Goal: Task Accomplishment & Management: Complete application form

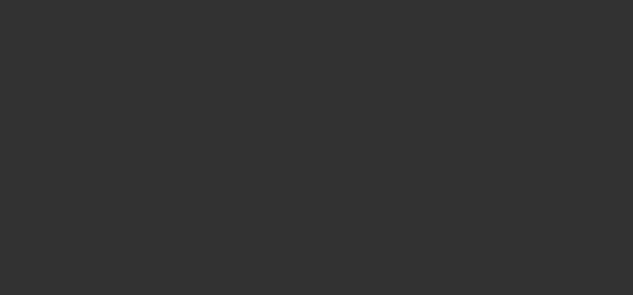
scroll to position [1492, 0]
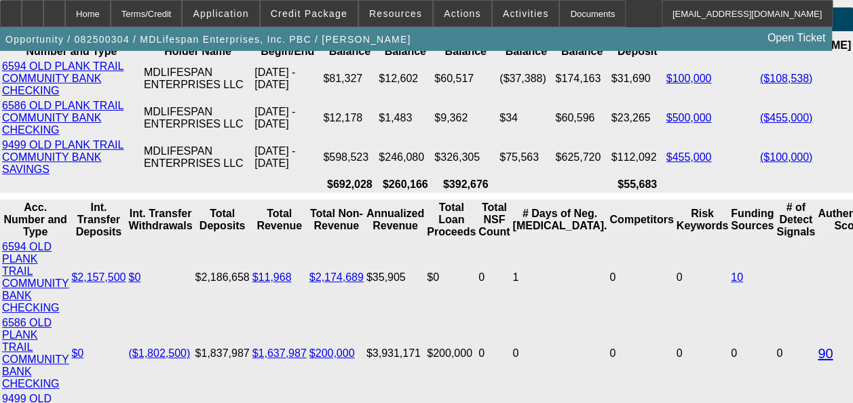
select select "0"
select select "2"
select select "0.1"
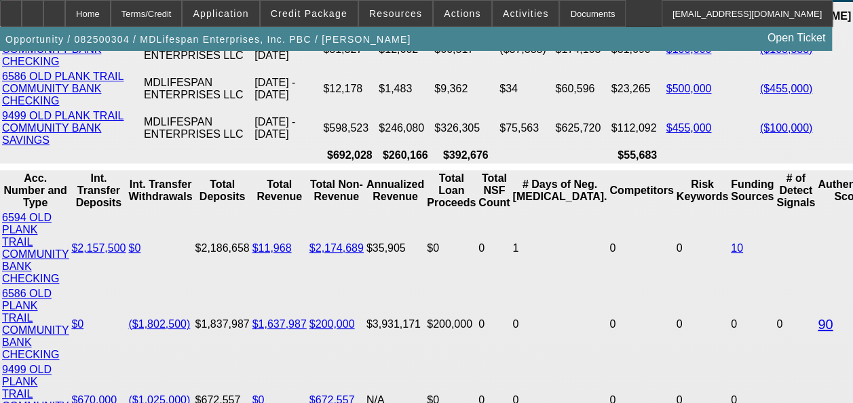
select select "1"
select select "2"
select select "4"
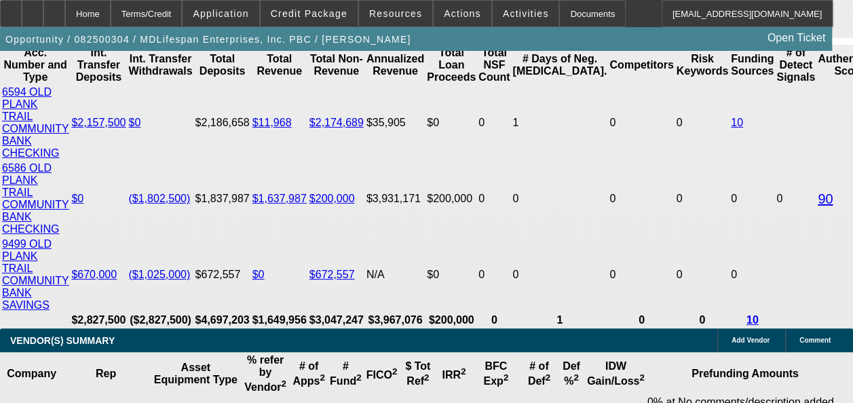
scroll to position [2938, 0]
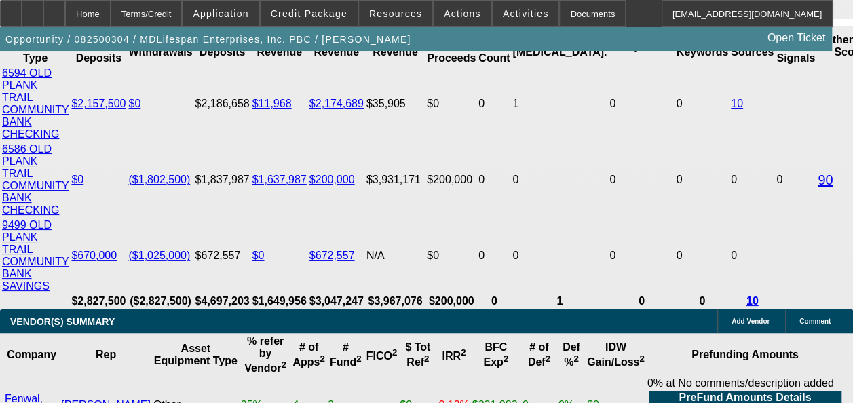
select select "0.05"
type input "$5,560.22"
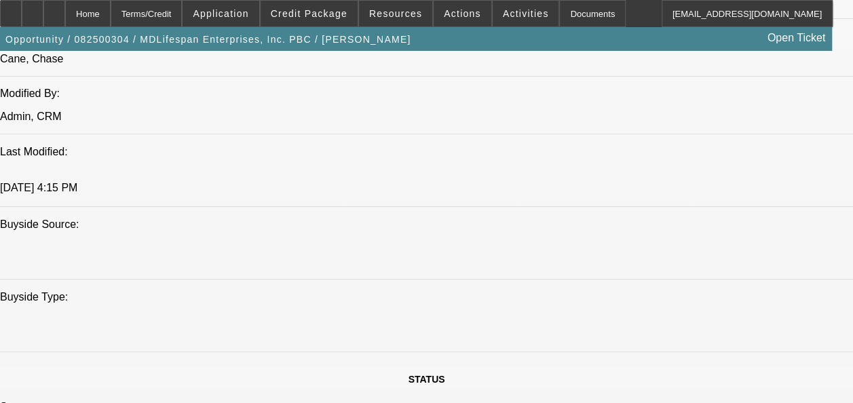
scroll to position [1142, 0]
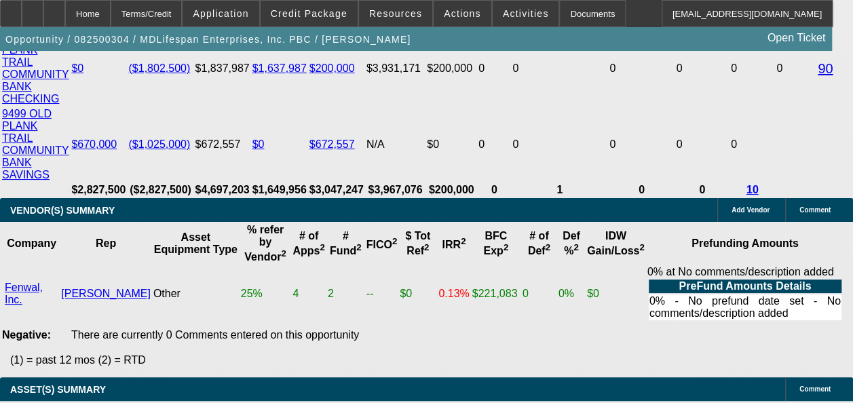
scroll to position [3088, 0]
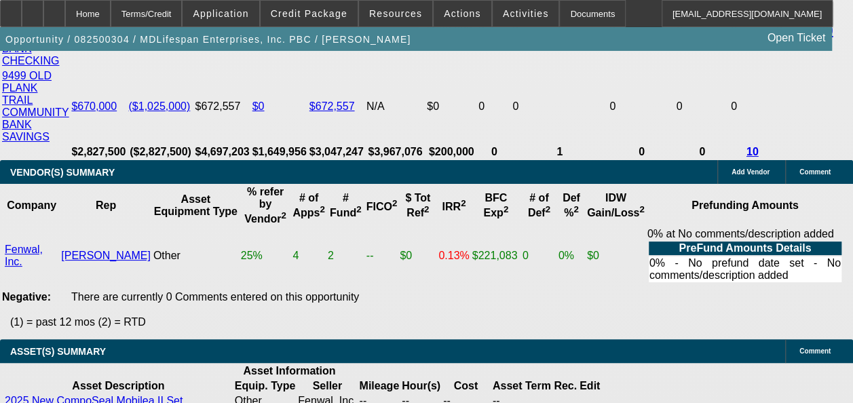
select select "0.2"
type input "$22,240.86"
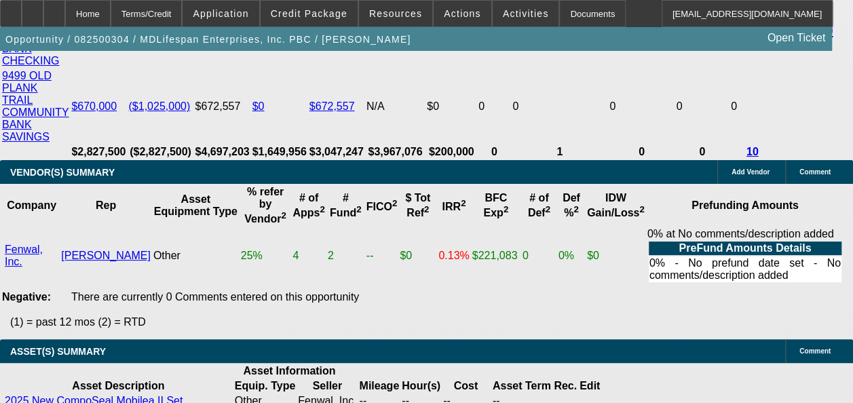
type input "48"
type input "1"
type input "$3,782.98"
type input "$1,891.49"
type input "12"
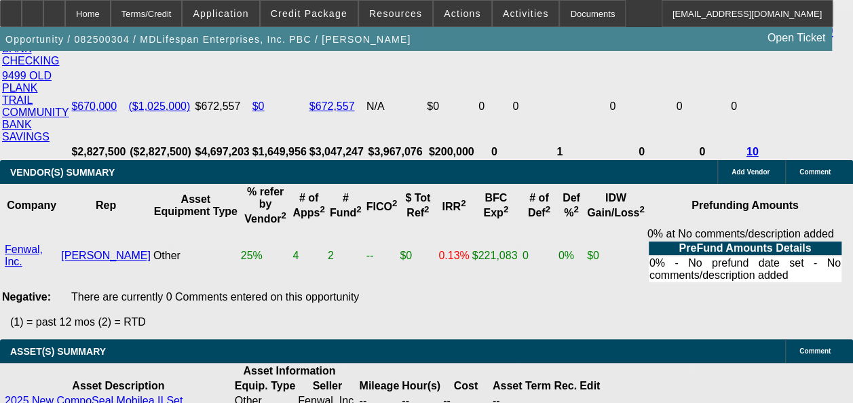
type input "$4,685.50"
type input "$2,342.75"
type input "12"
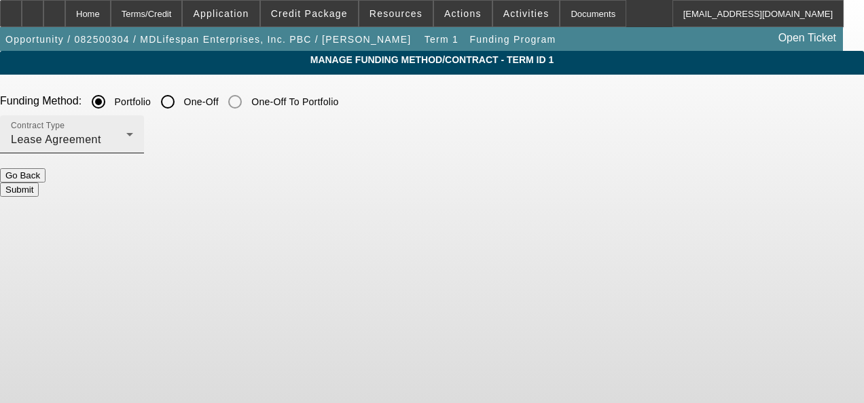
click at [126, 141] on div "Lease Agreement" at bounding box center [68, 140] width 115 height 16
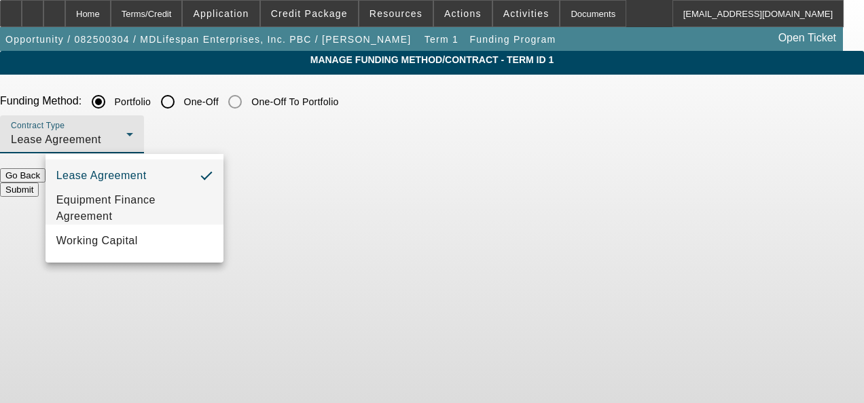
click at [194, 204] on span "Equipment Finance Agreement" at bounding box center [134, 208] width 156 height 33
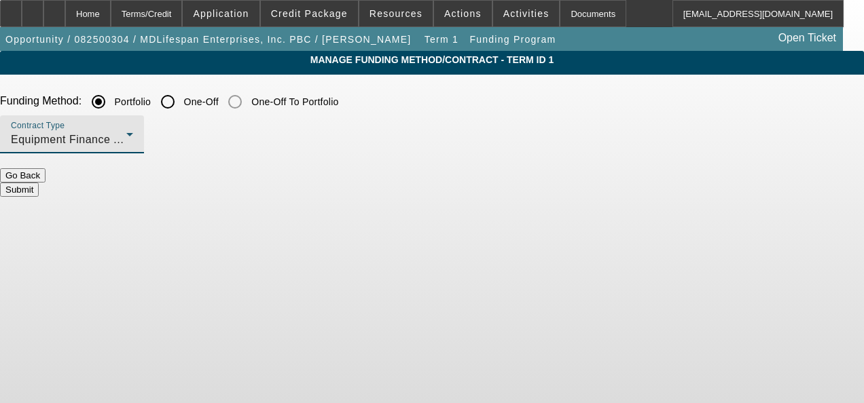
click at [39, 183] on button "Submit" at bounding box center [19, 190] width 39 height 14
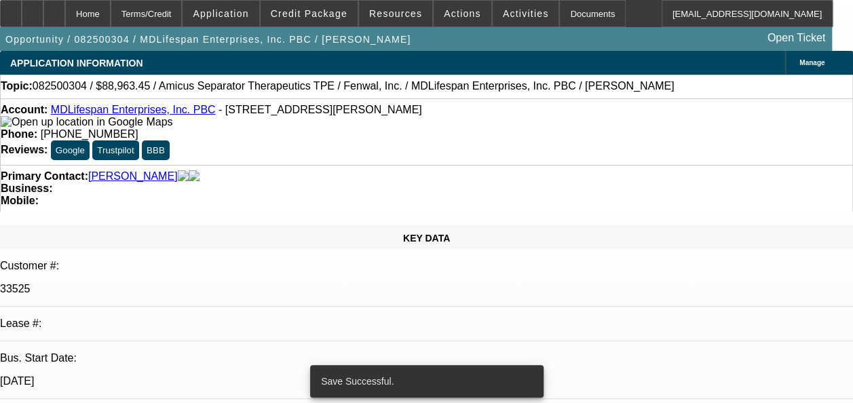
select select "0.2"
select select "2"
select select "0"
select select "6"
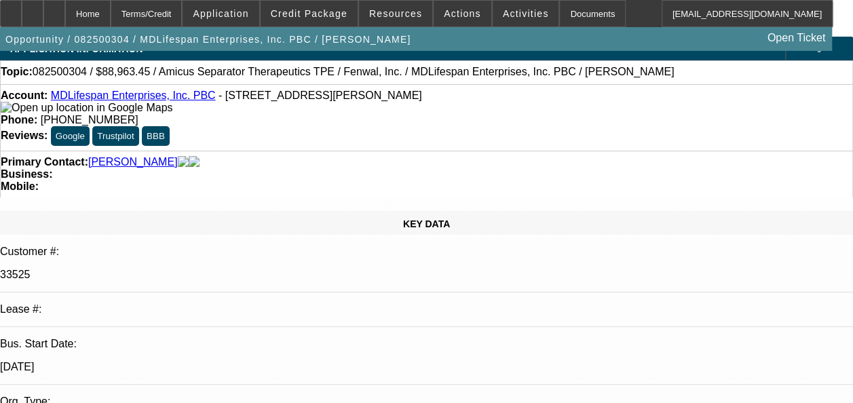
scroll to position [19, 0]
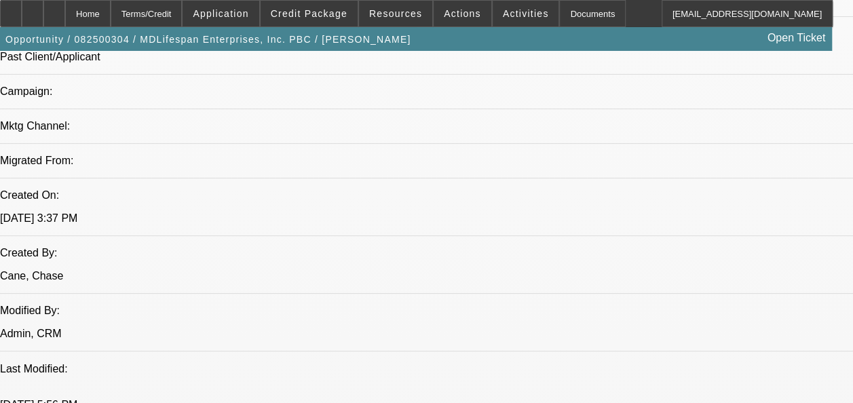
scroll to position [919, 0]
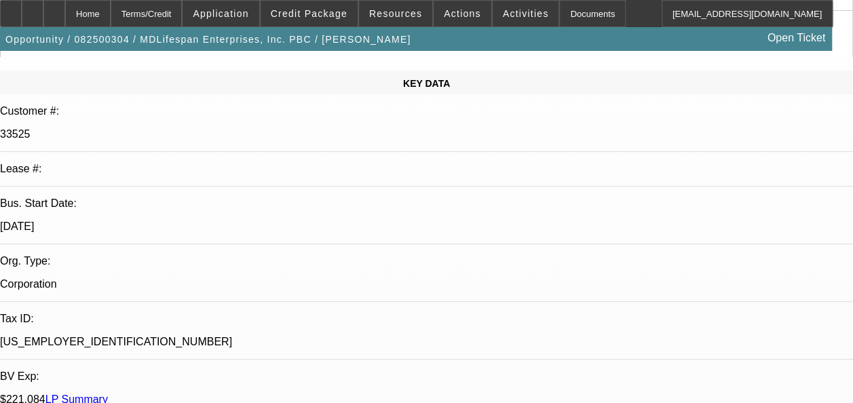
scroll to position [145, 0]
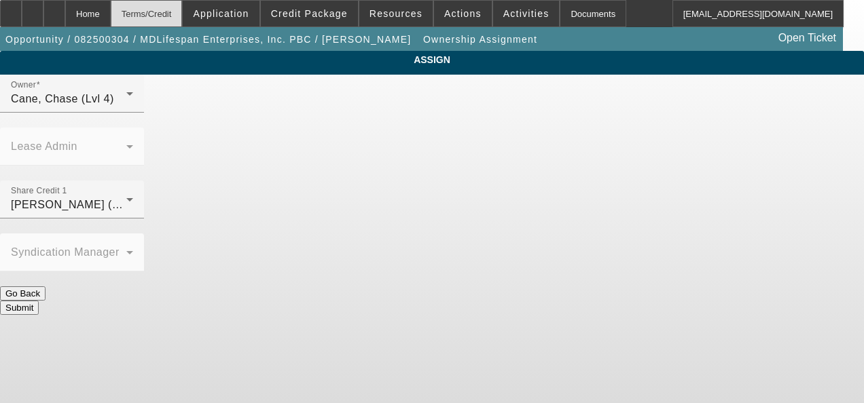
click at [179, 16] on div "Terms/Credit" at bounding box center [147, 13] width 72 height 27
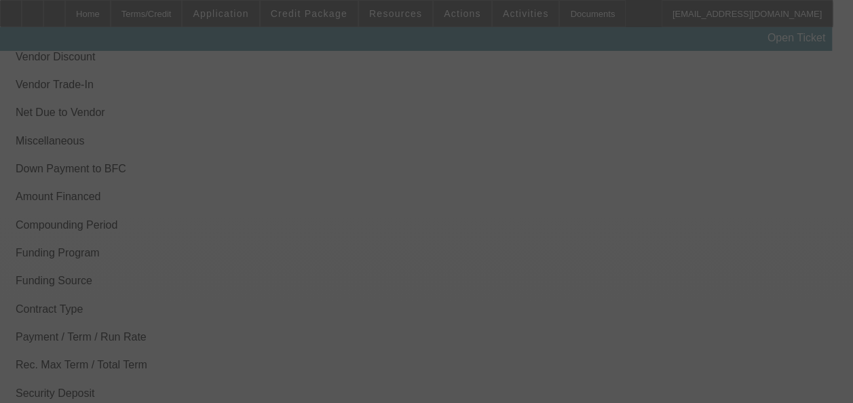
scroll to position [1682, 0]
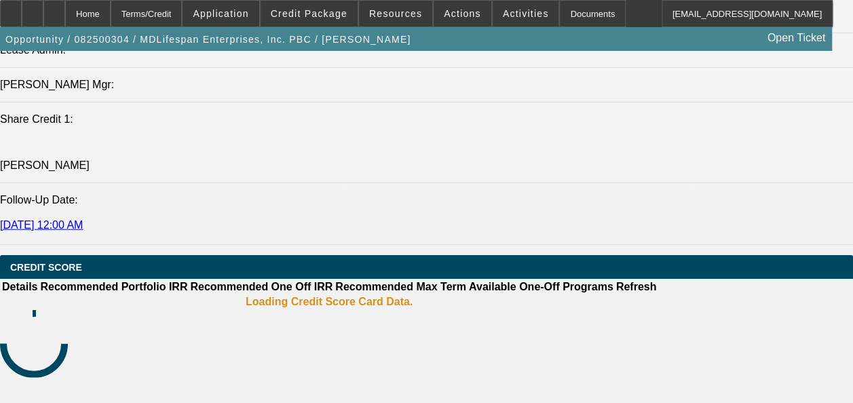
select select "0.2"
select select "2"
select select "0"
select select "6"
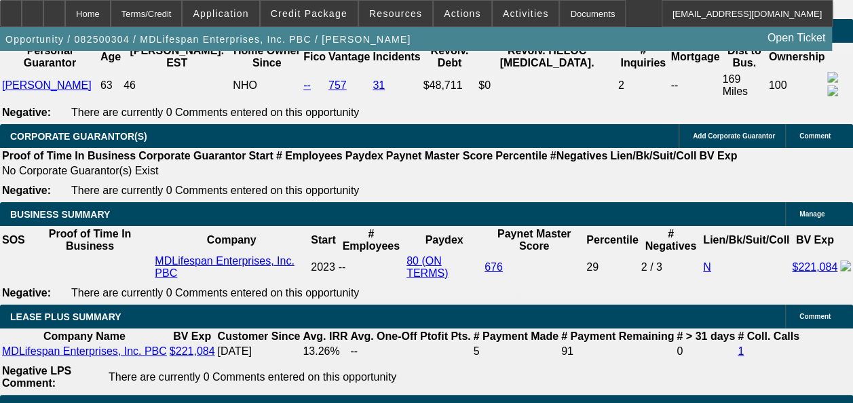
scroll to position [1912, 0]
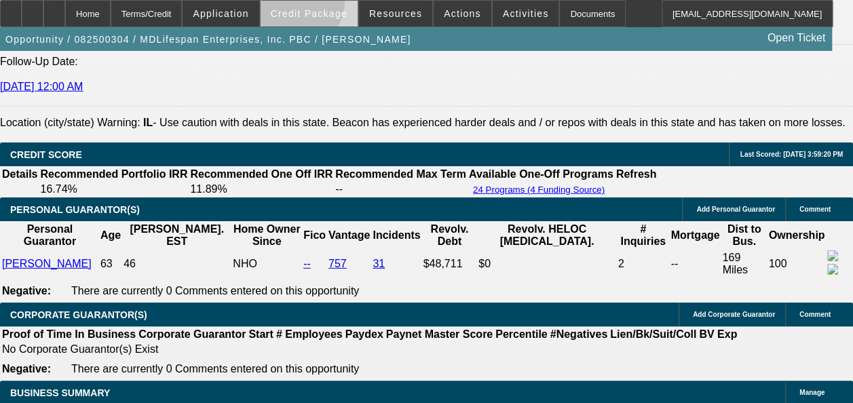
click at [310, 6] on span at bounding box center [309, 13] width 97 height 33
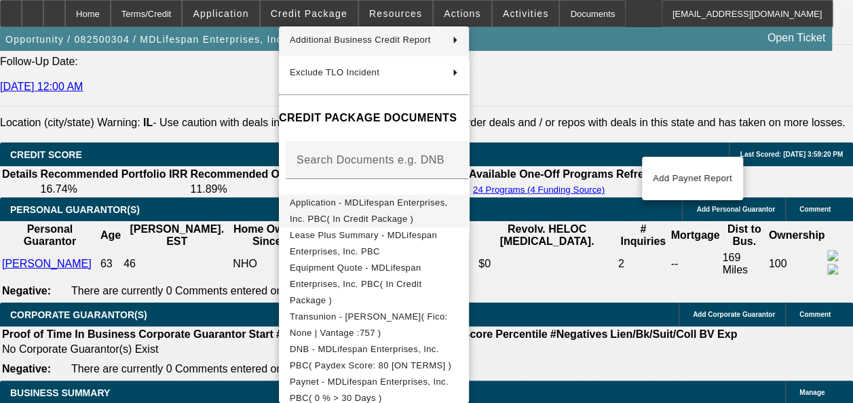
scroll to position [136, 0]
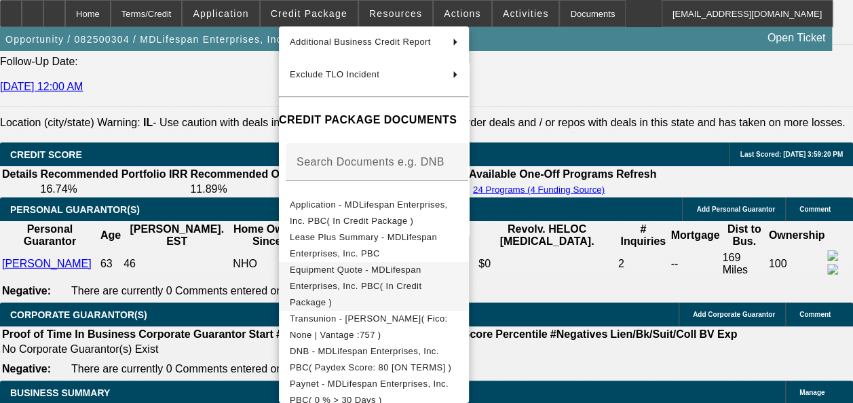
click at [422, 273] on span "Equipment Quote - MDLifespan Enterprises, Inc. PBC( In Credit Package )" at bounding box center [356, 286] width 132 height 43
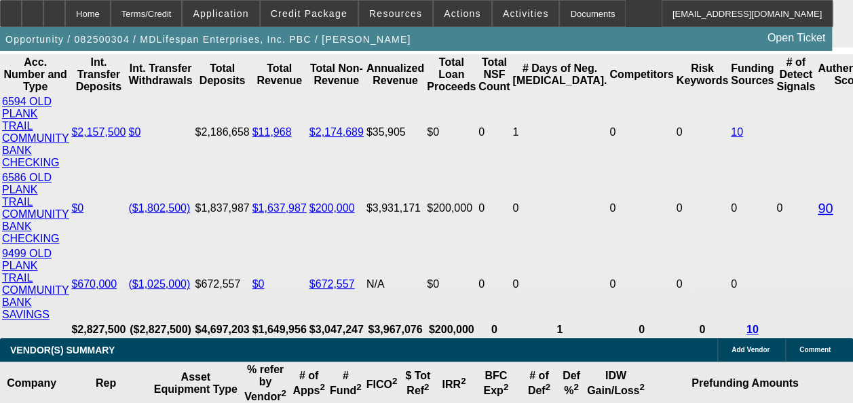
scroll to position [2904, 0]
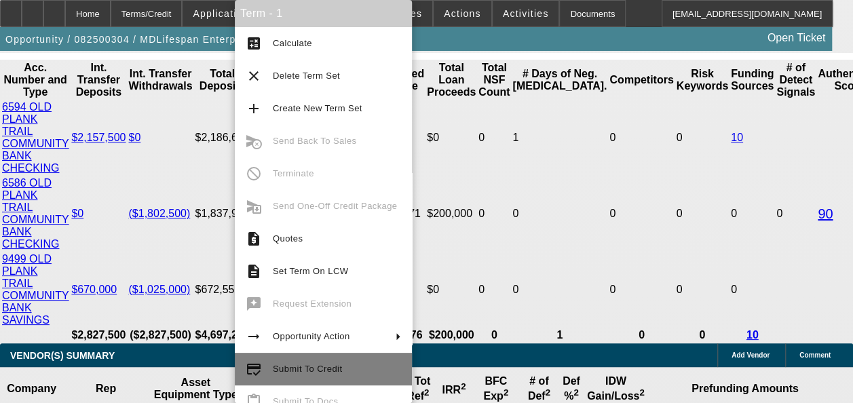
click at [289, 294] on span "Submit To Credit" at bounding box center [307, 369] width 69 height 10
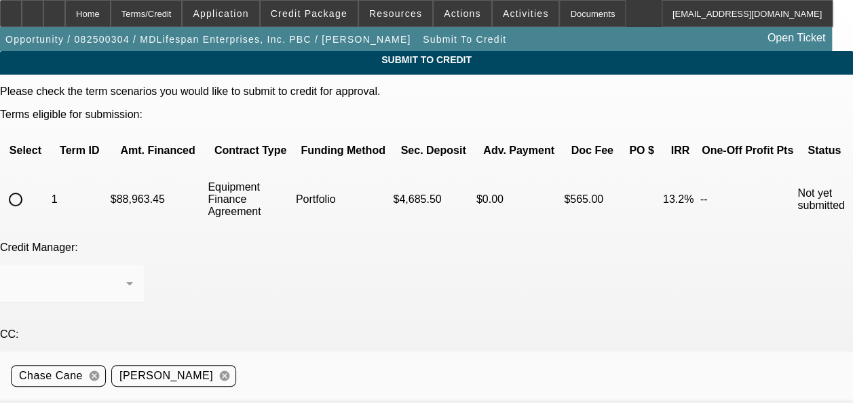
click at [29, 186] on input "radio" at bounding box center [15, 199] width 27 height 27
radio input "true"
click at [126, 276] on div at bounding box center [68, 284] width 115 height 16
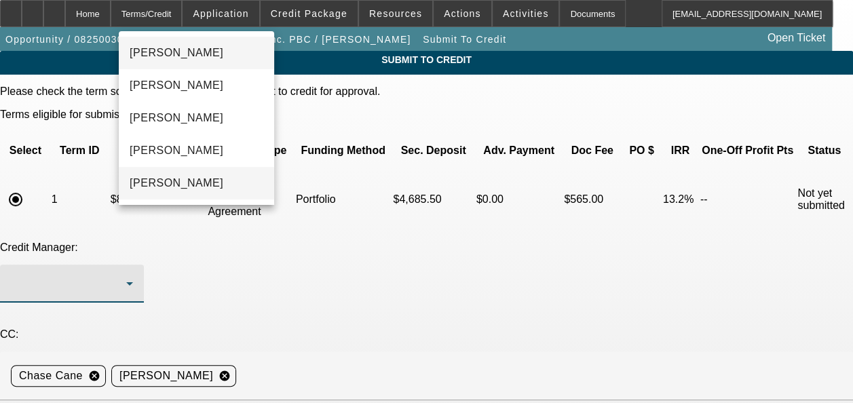
click at [219, 178] on mat-option "[PERSON_NAME]" at bounding box center [196, 183] width 155 height 33
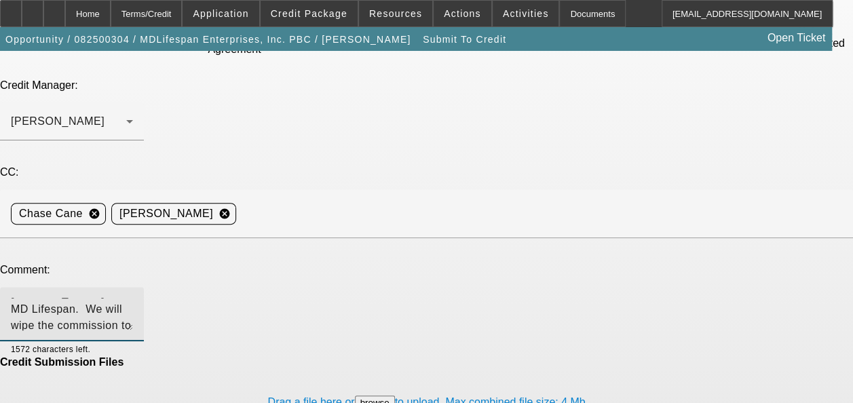
scroll to position [174, 0]
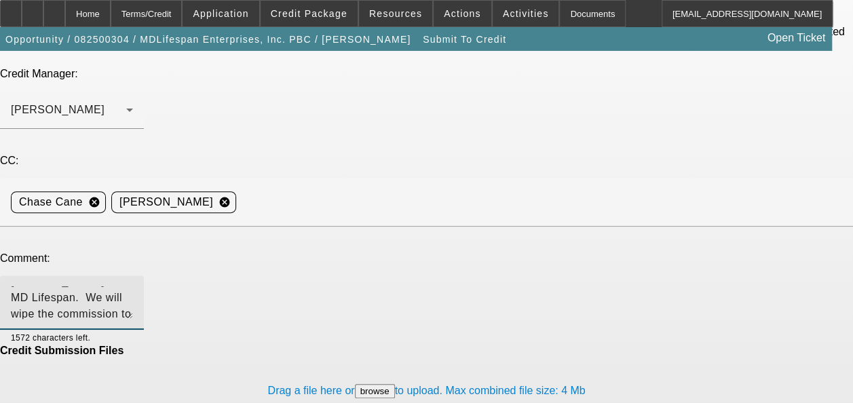
type textarea "[PERSON_NAME] - another deal for [PERSON_NAME] & MD Lifespan. We will wipe the …"
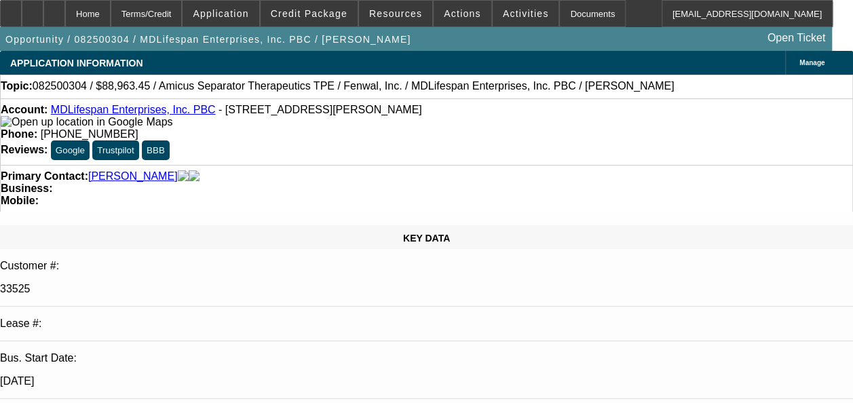
select select "0.2"
select select "2"
select select "0"
select select "6"
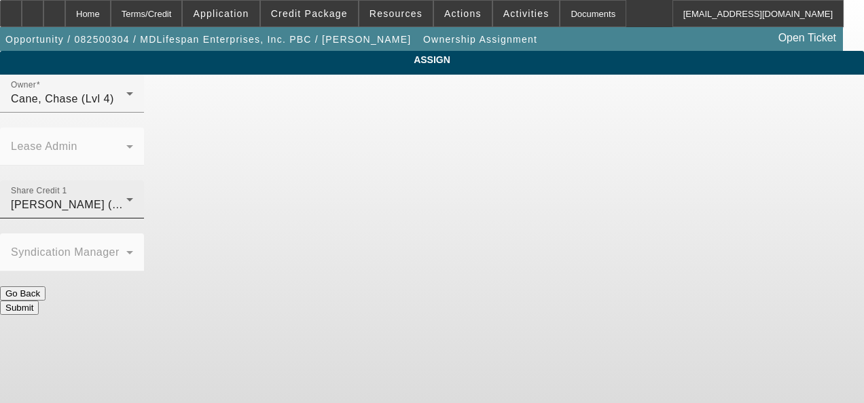
click at [147, 199] on span "[PERSON_NAME] (Lvl 19)" at bounding box center [79, 205] width 136 height 12
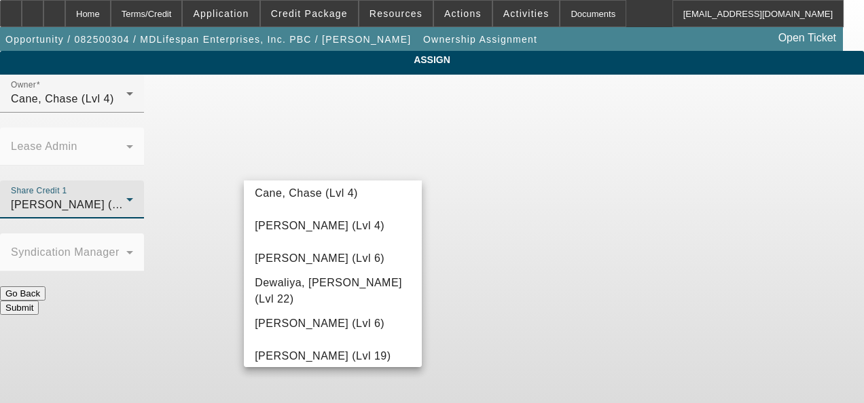
scroll to position [105, 0]
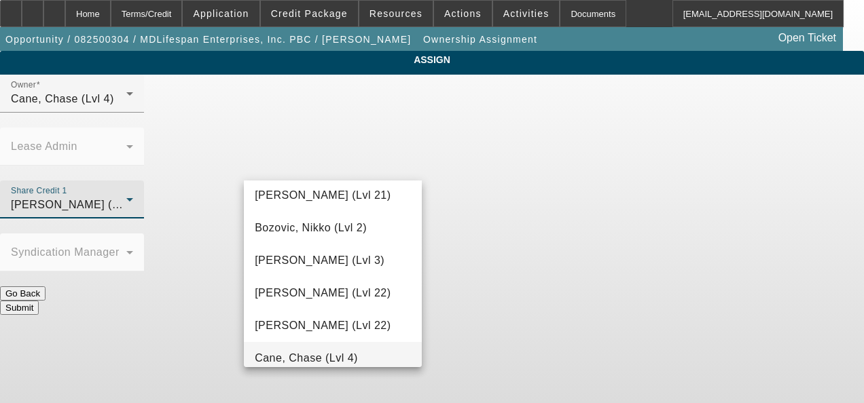
click at [347, 294] on span "Cane, Chase (Lvl 4)" at bounding box center [306, 358] width 103 height 16
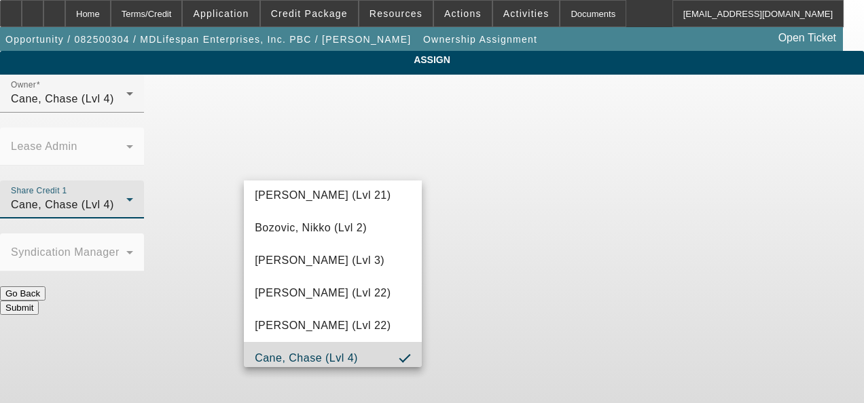
scroll to position [112, 0]
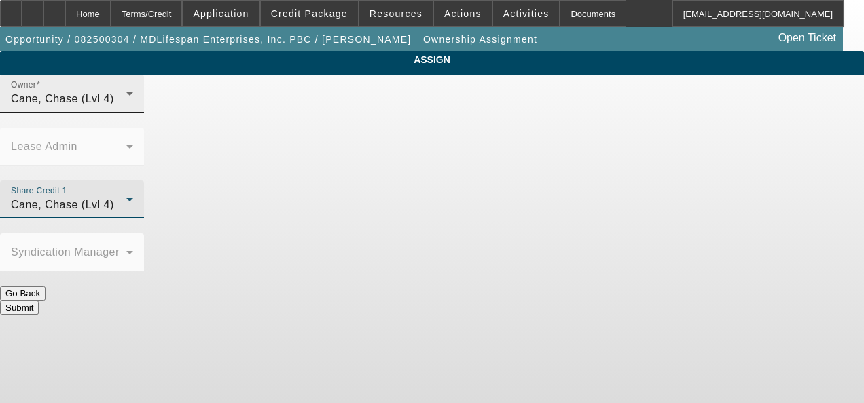
click at [126, 106] on div "Cane, Chase (Lvl 4)" at bounding box center [68, 99] width 115 height 16
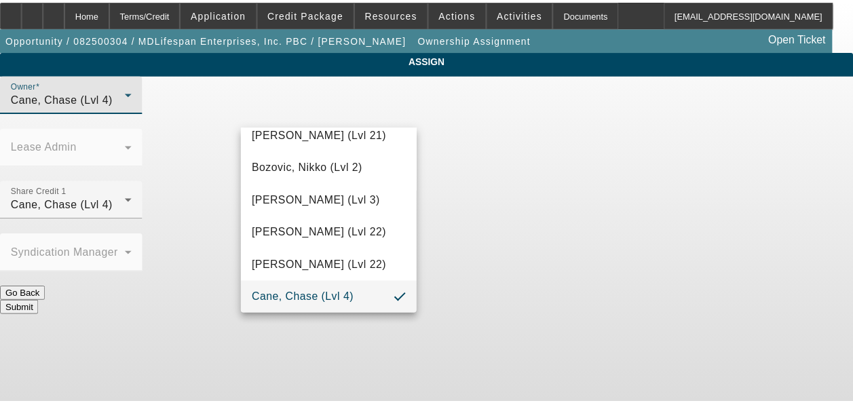
scroll to position [1253, 0]
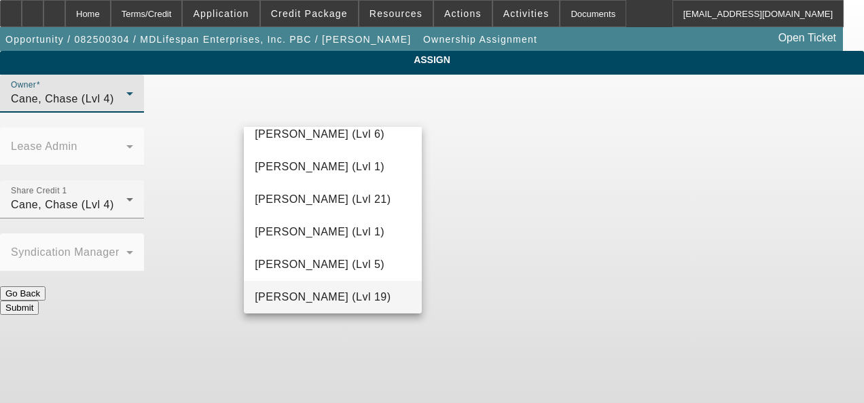
click at [342, 294] on mat-option "[PERSON_NAME] (Lvl 19)" at bounding box center [333, 297] width 178 height 33
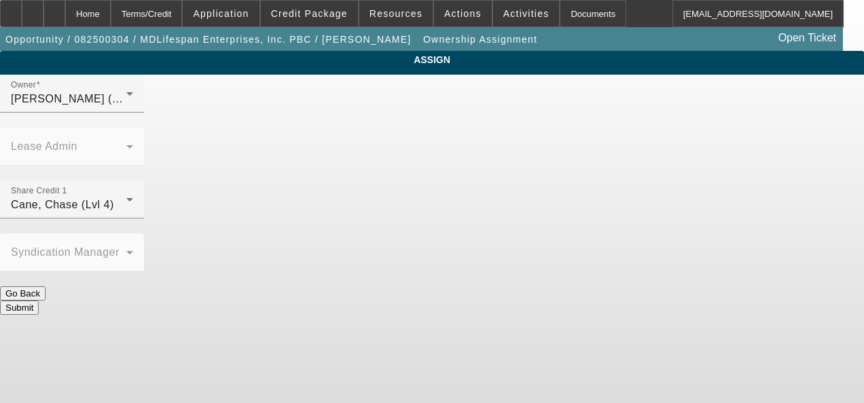
click at [39, 294] on button "Submit" at bounding box center [19, 308] width 39 height 14
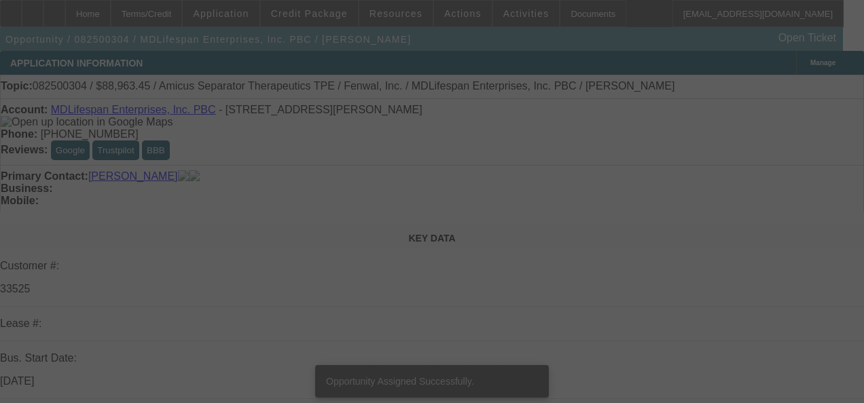
select select "0.2"
select select "2"
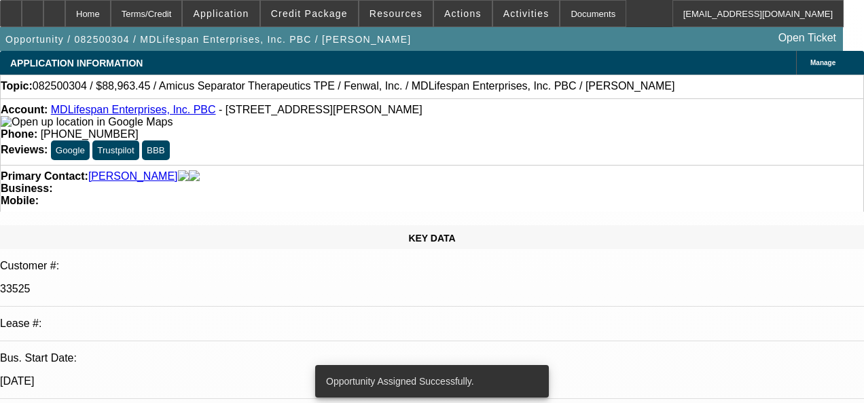
select select "0"
select select "6"
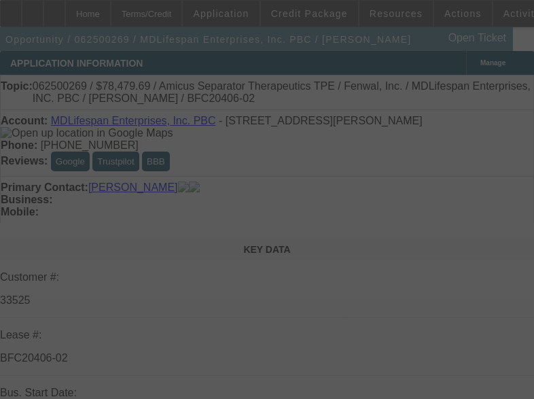
select select "0"
select select "2"
select select "0"
select select "2"
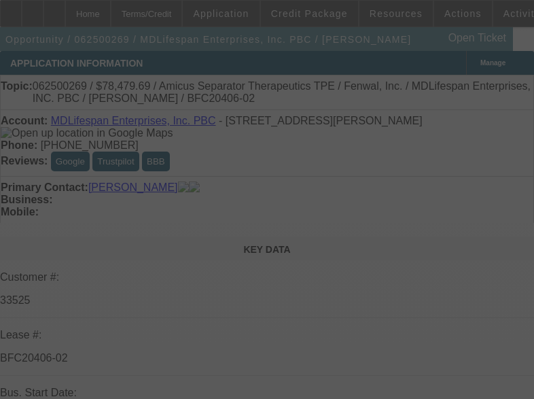
select select "0"
select select "0.1"
select select "2"
select select "0"
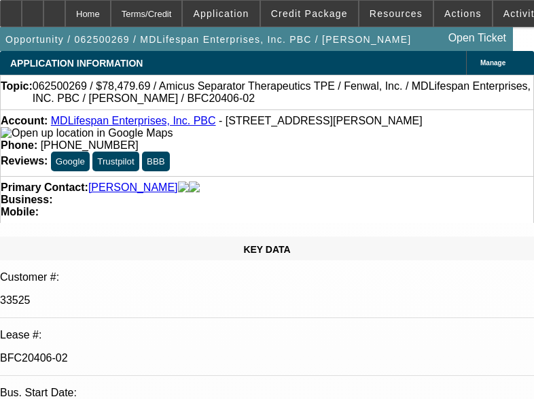
select select "1"
select select "2"
select select "6"
select select "1"
select select "2"
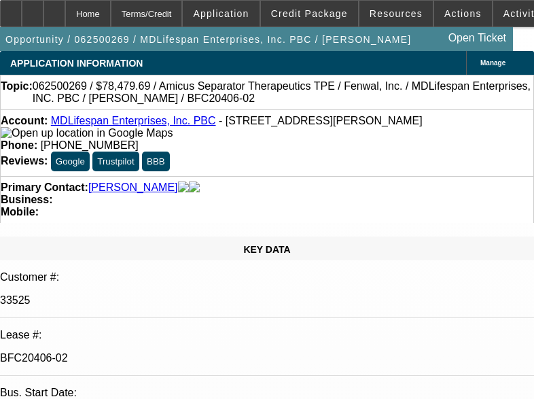
select select "6"
select select "1"
select select "2"
select select "6"
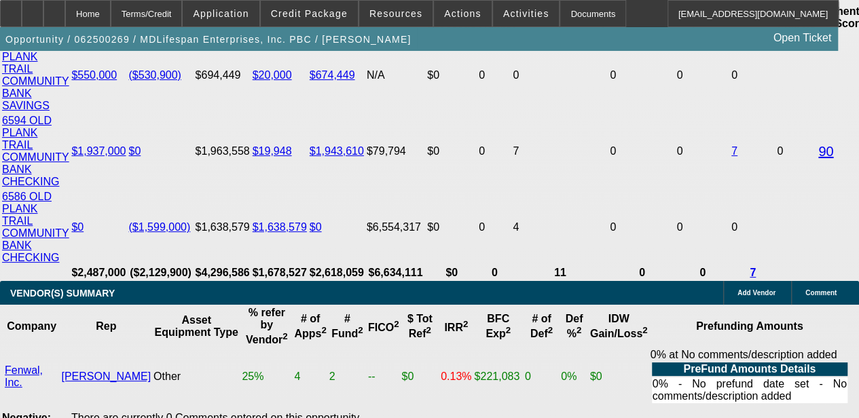
scroll to position [3023, 0]
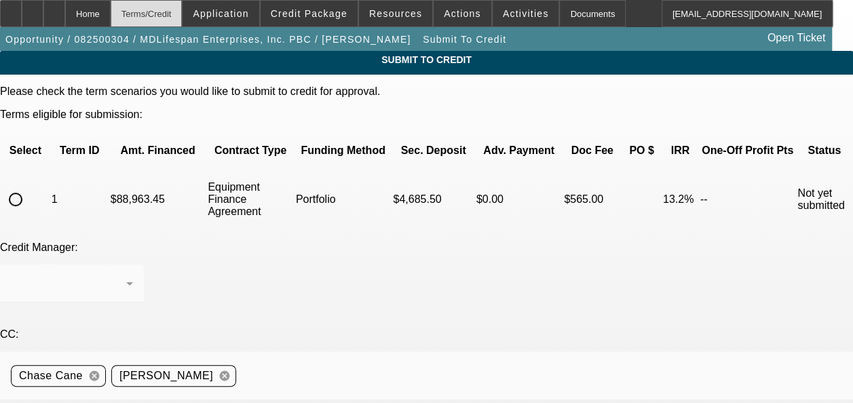
click at [174, 10] on div "Terms/Credit" at bounding box center [147, 13] width 72 height 27
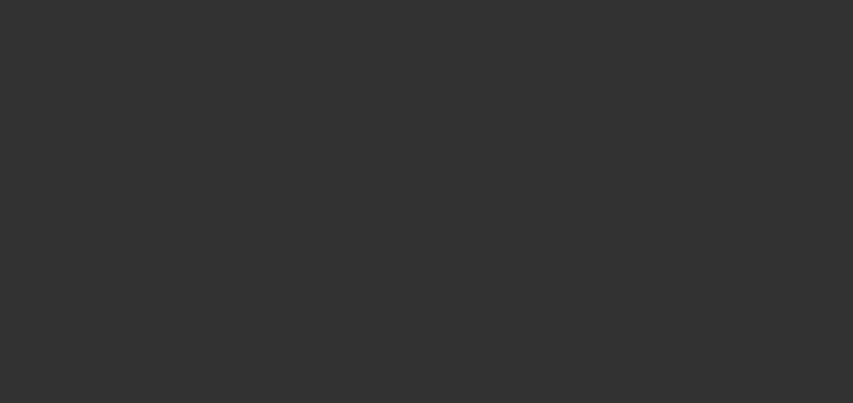
select select "0.2"
select select "2"
select select "0"
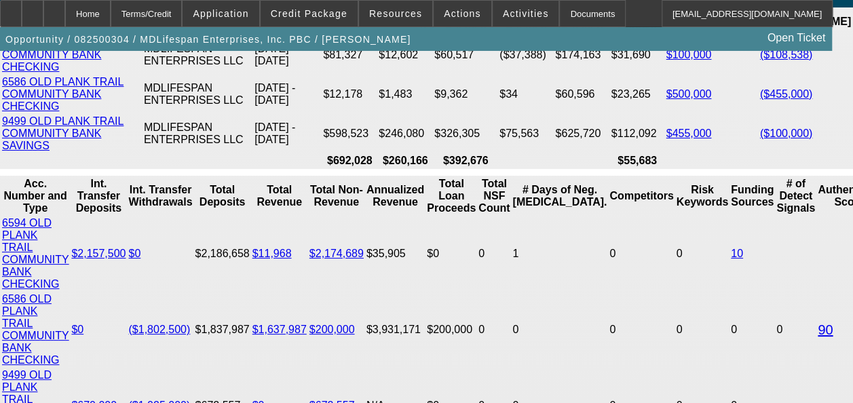
select select "1"
select select "2"
select select "6"
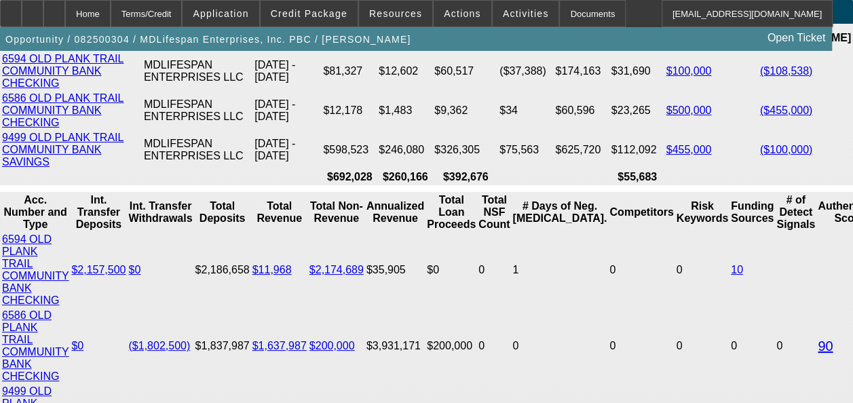
scroll to position [2852, 0]
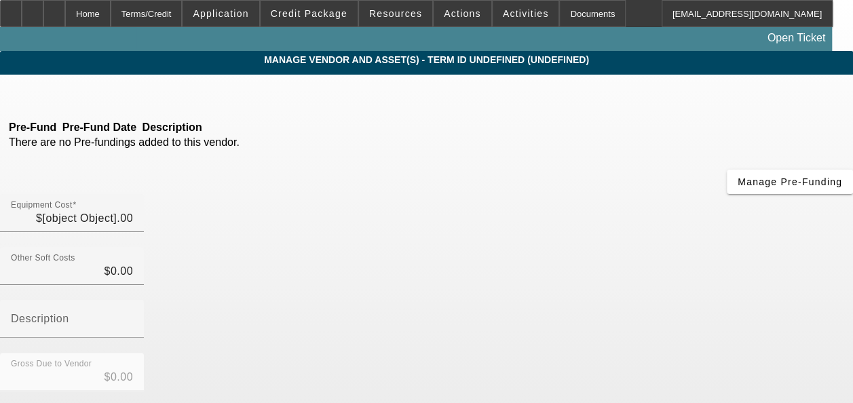
type input "$111,204.31"
